Goal: Find specific page/section

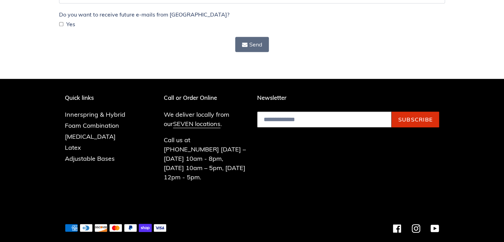
scroll to position [227, 0]
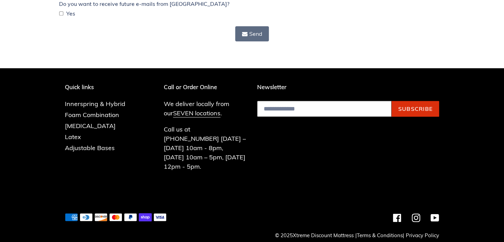
click at [397, 213] on div "Facebook Instagram YouTube" at bounding box center [345, 217] width 187 height 16
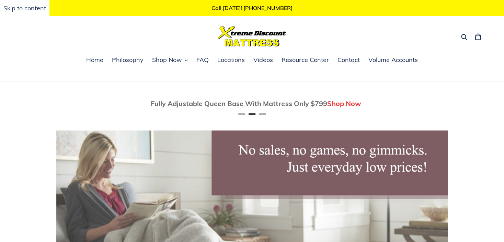
scroll to position [0, 391]
click at [348, 60] on span "Contact" at bounding box center [349, 60] width 22 height 8
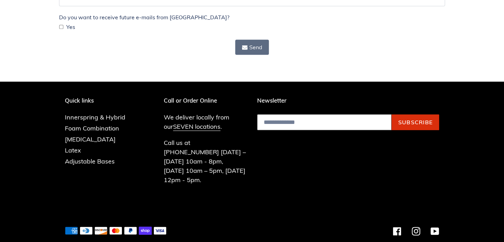
scroll to position [227, 0]
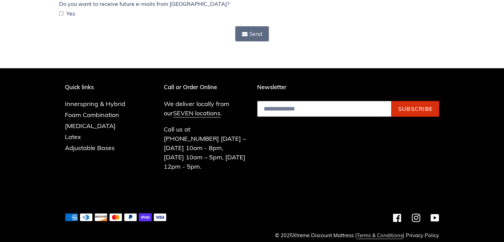
click at [387, 232] on link "Terms & Conditions" at bounding box center [380, 235] width 46 height 7
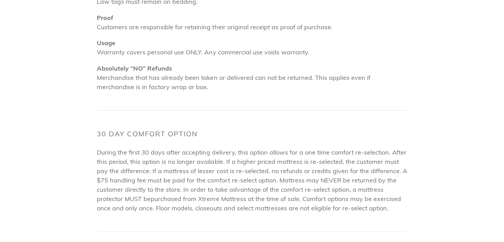
scroll to position [1058, 0]
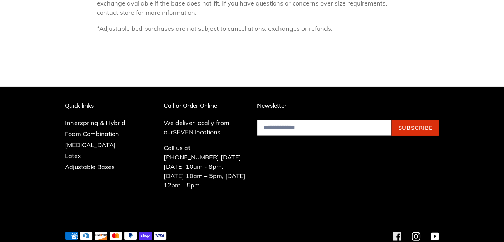
click at [395, 232] on icon at bounding box center [397, 236] width 8 height 8
